Goal: Check status: Check status

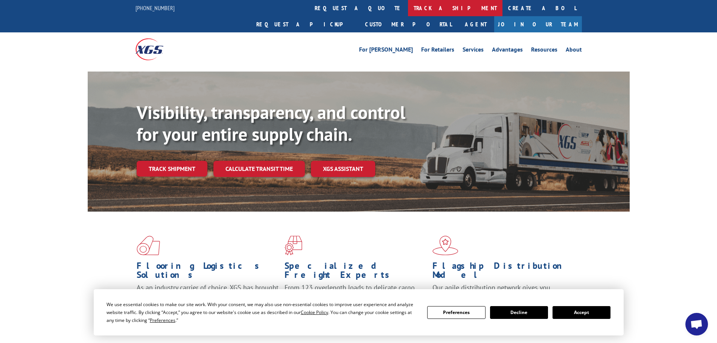
click at [408, 6] on link "track a shipment" at bounding box center [455, 8] width 94 height 16
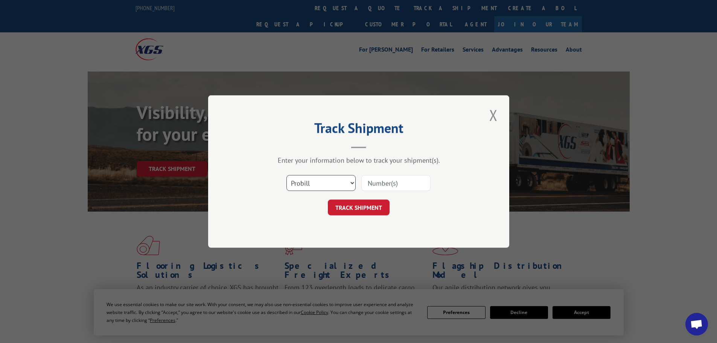
drag, startPoint x: 322, startPoint y: 181, endPoint x: 322, endPoint y: 189, distance: 7.5
click at [323, 181] on select "Select category... Probill BOL PO" at bounding box center [320, 183] width 69 height 16
select select "bol"
click at [286, 175] on select "Select category... Probill BOL PO" at bounding box center [320, 183] width 69 height 16
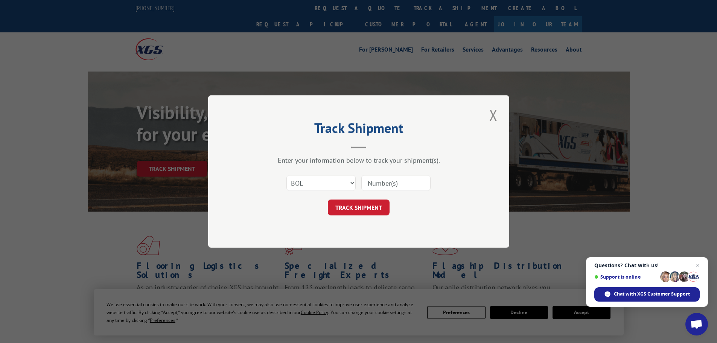
click at [383, 185] on input at bounding box center [395, 183] width 69 height 16
paste input "5957370"
type input "5957370"
click at [361, 210] on button "TRACK SHIPMENT" at bounding box center [359, 207] width 62 height 16
